Goal: Check status

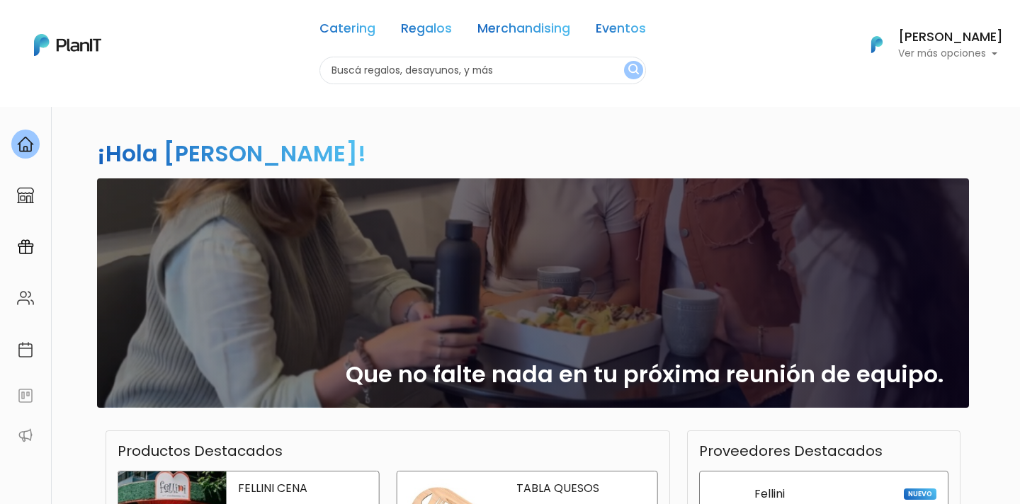
scroll to position [11, 0]
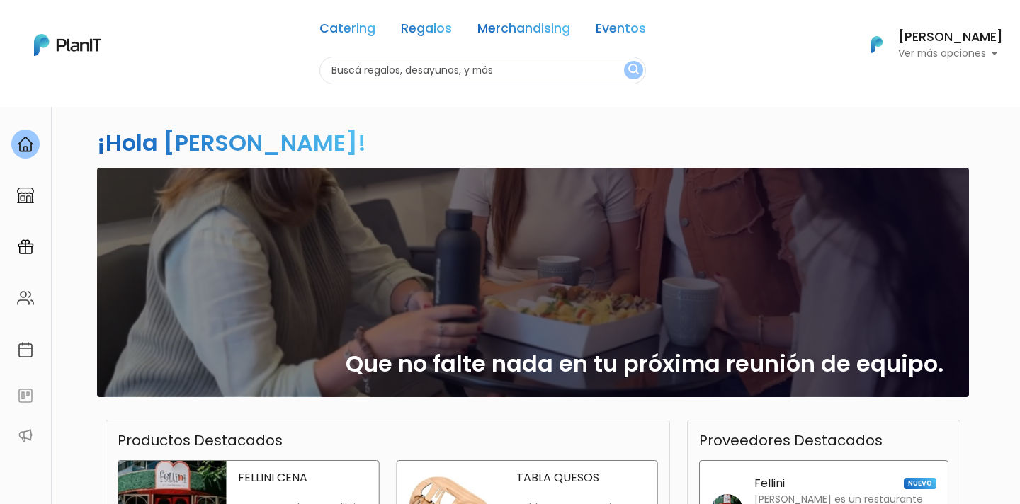
click at [6, 149] on link at bounding box center [25, 144] width 51 height 40
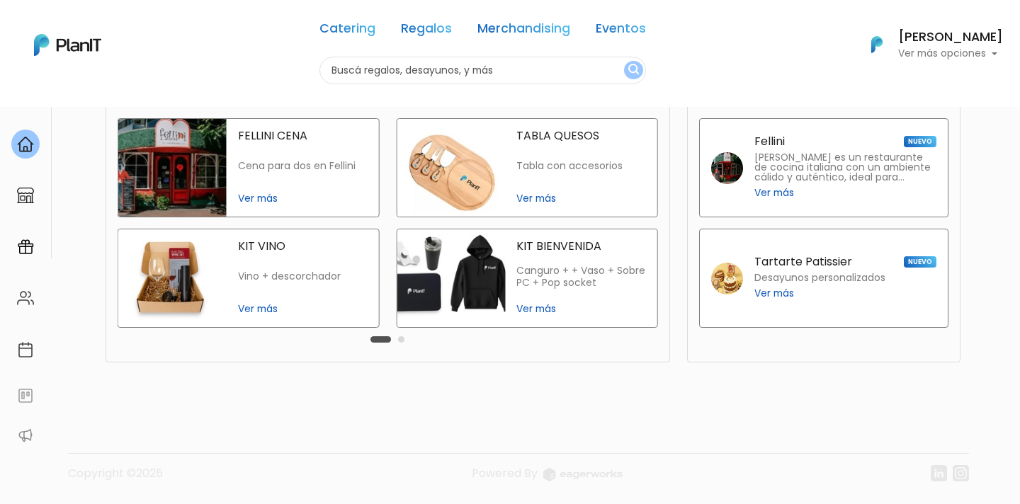
scroll to position [353, 0]
click at [28, 195] on img at bounding box center [25, 195] width 17 height 17
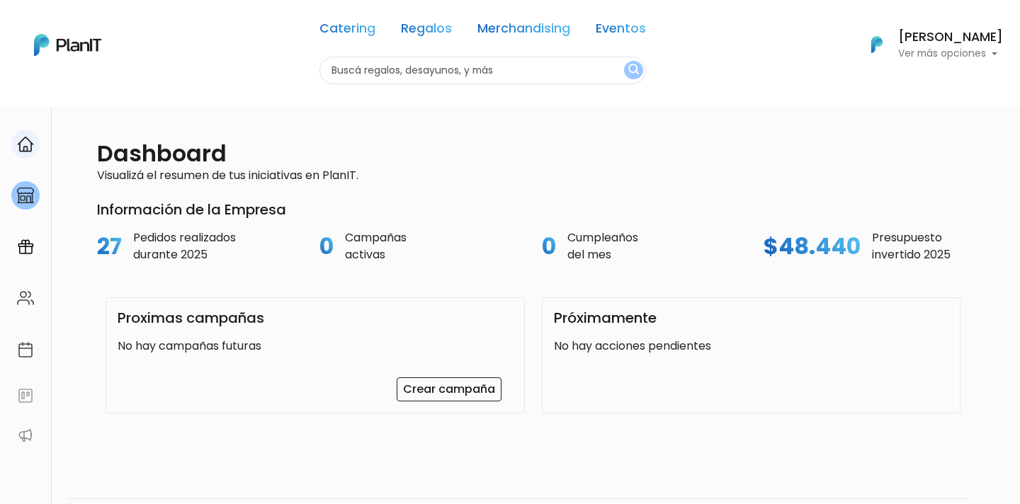
click at [10, 145] on link at bounding box center [25, 144] width 51 height 40
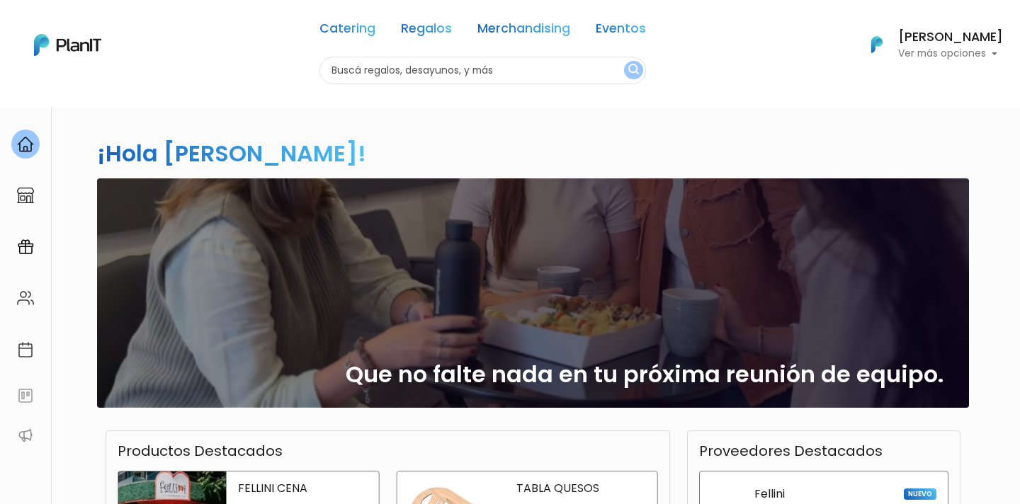
click at [965, 40] on h6 "[PERSON_NAME]" at bounding box center [950, 37] width 105 height 13
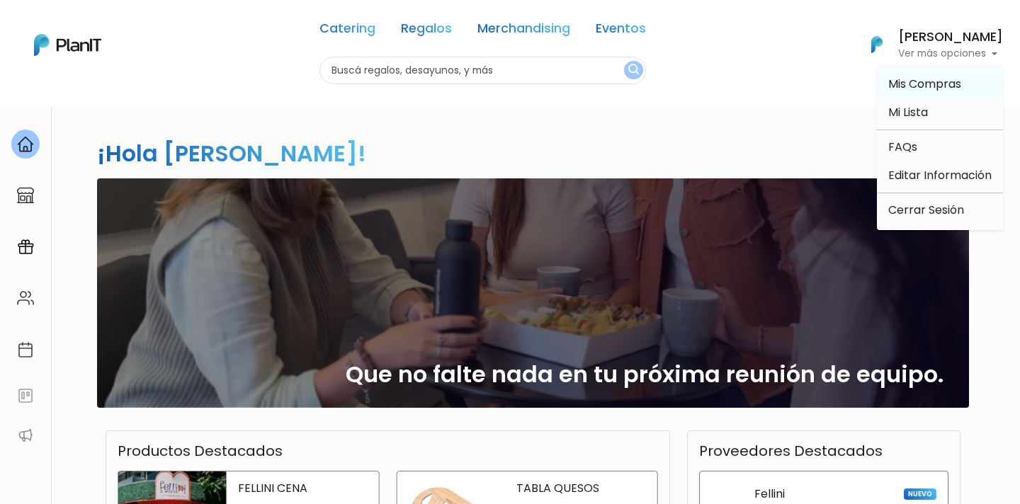
click at [895, 84] on span "Mis Compras" at bounding box center [924, 84] width 73 height 16
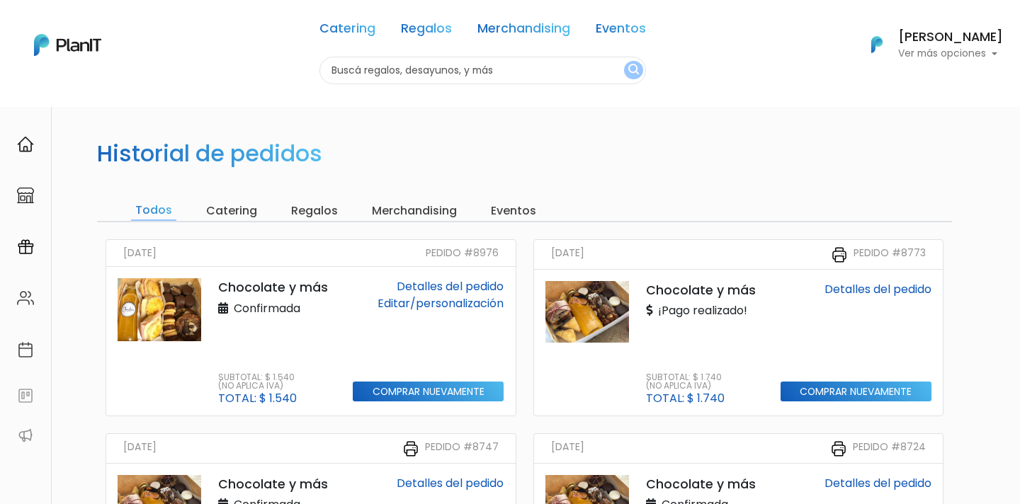
click at [463, 287] on link "Detalles del pedido" at bounding box center [450, 286] width 107 height 16
